Goal: Information Seeking & Learning: Find specific fact

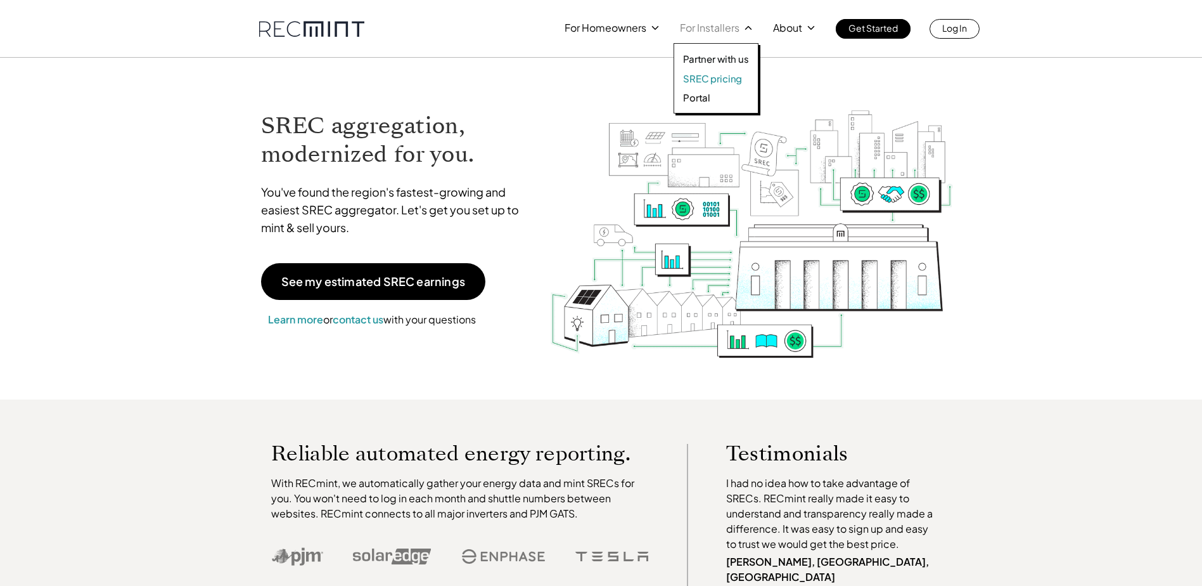
click at [702, 82] on p "SREC pricing" at bounding box center [712, 78] width 59 height 13
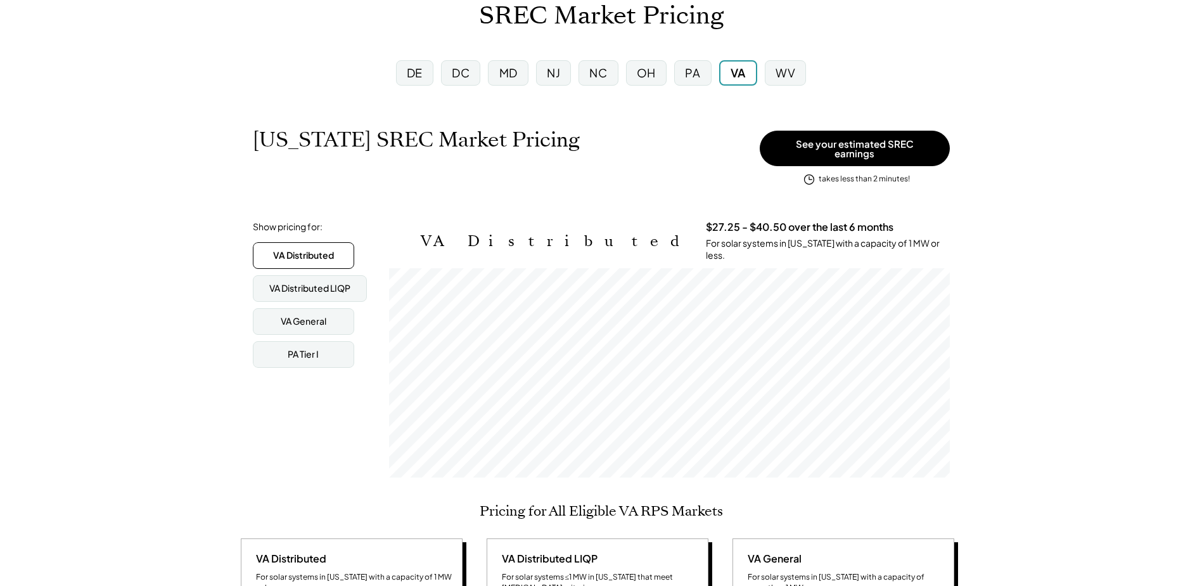
scroll to position [106, 0]
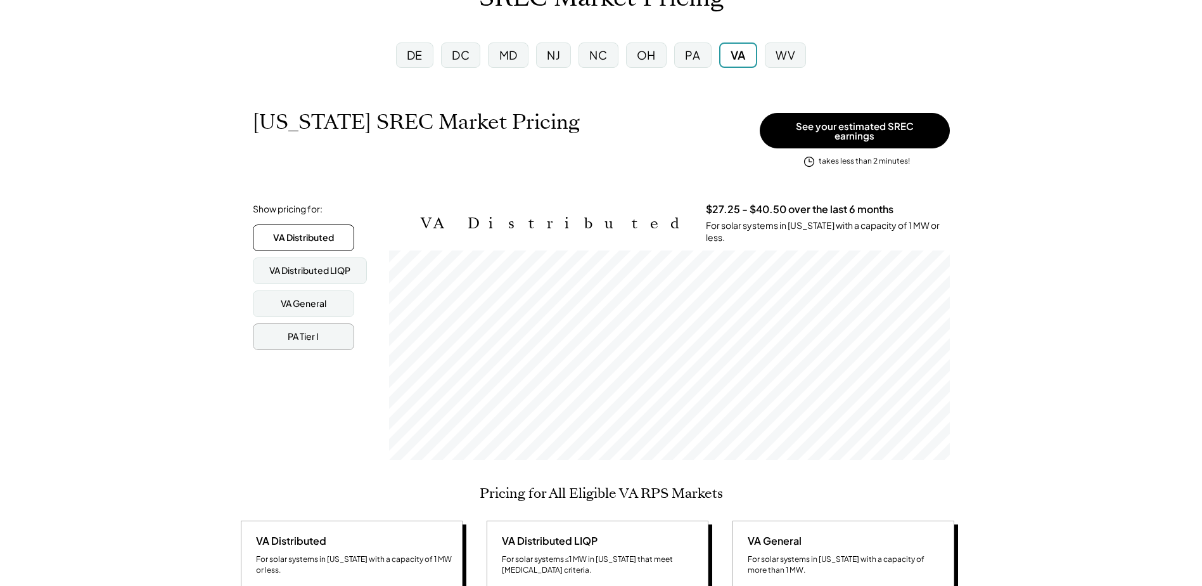
click at [290, 330] on div "PA Tier I" at bounding box center [303, 336] width 31 height 13
click at [695, 58] on div "PA" at bounding box center [692, 55] width 15 height 16
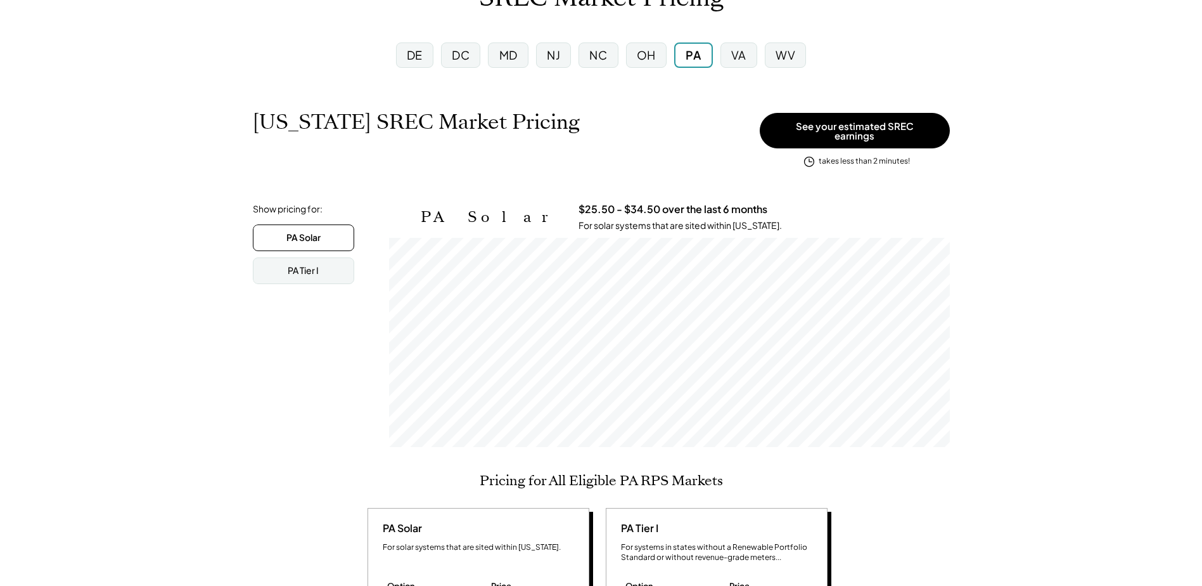
scroll to position [209, 561]
click at [297, 264] on div "PA Tier I" at bounding box center [303, 270] width 31 height 13
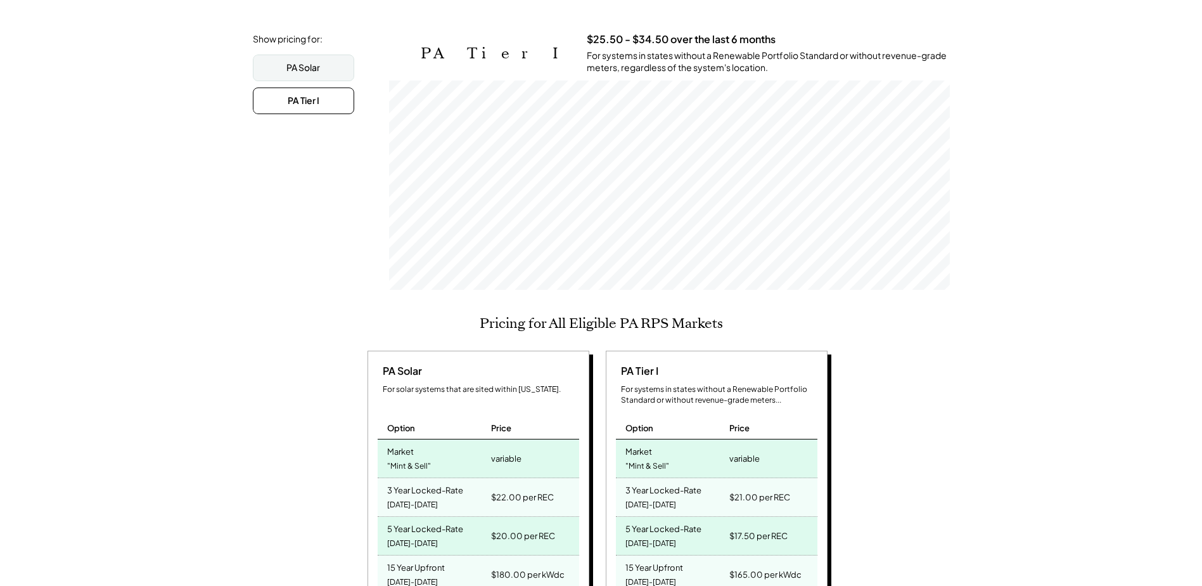
scroll to position [211, 0]
